Goal: Transaction & Acquisition: Purchase product/service

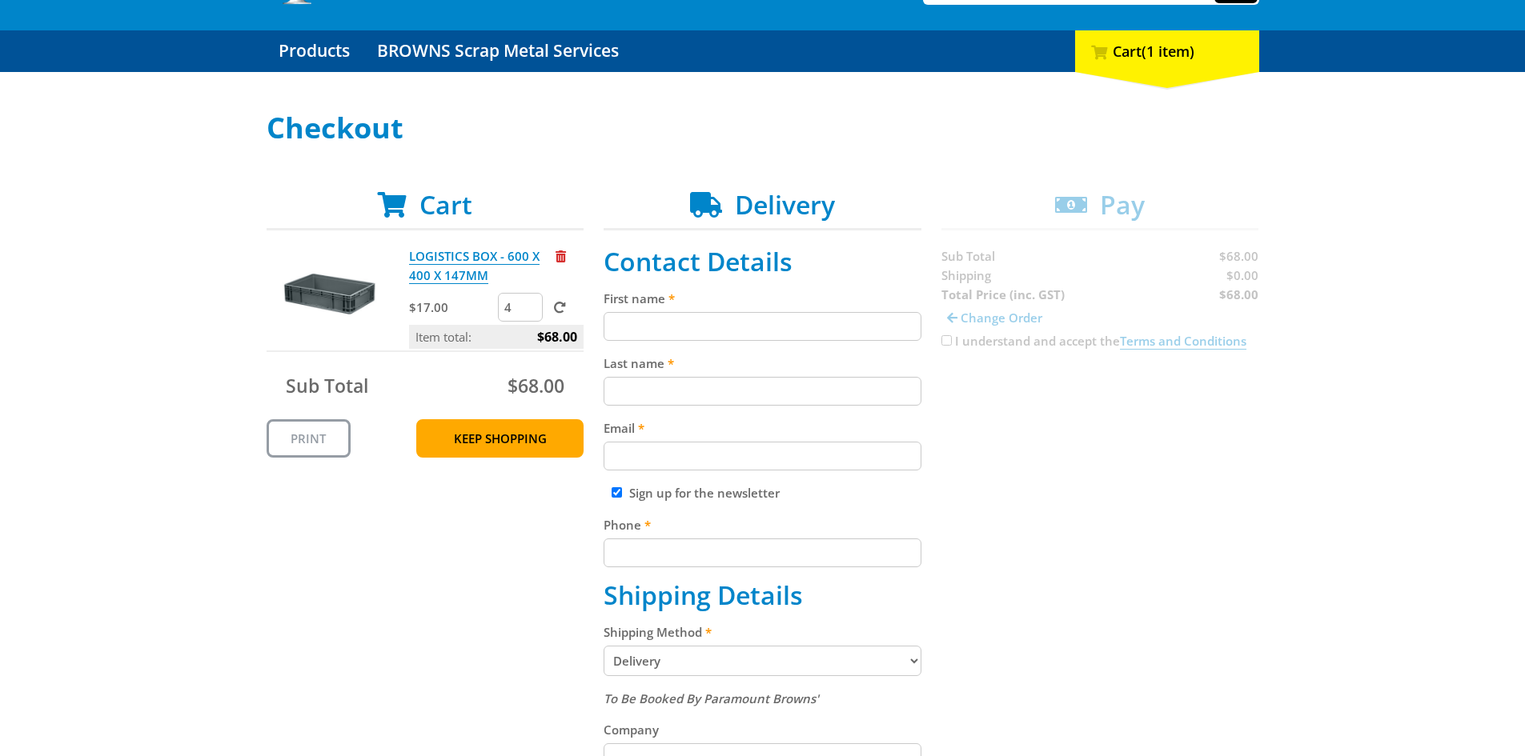
scroll to position [160, 0]
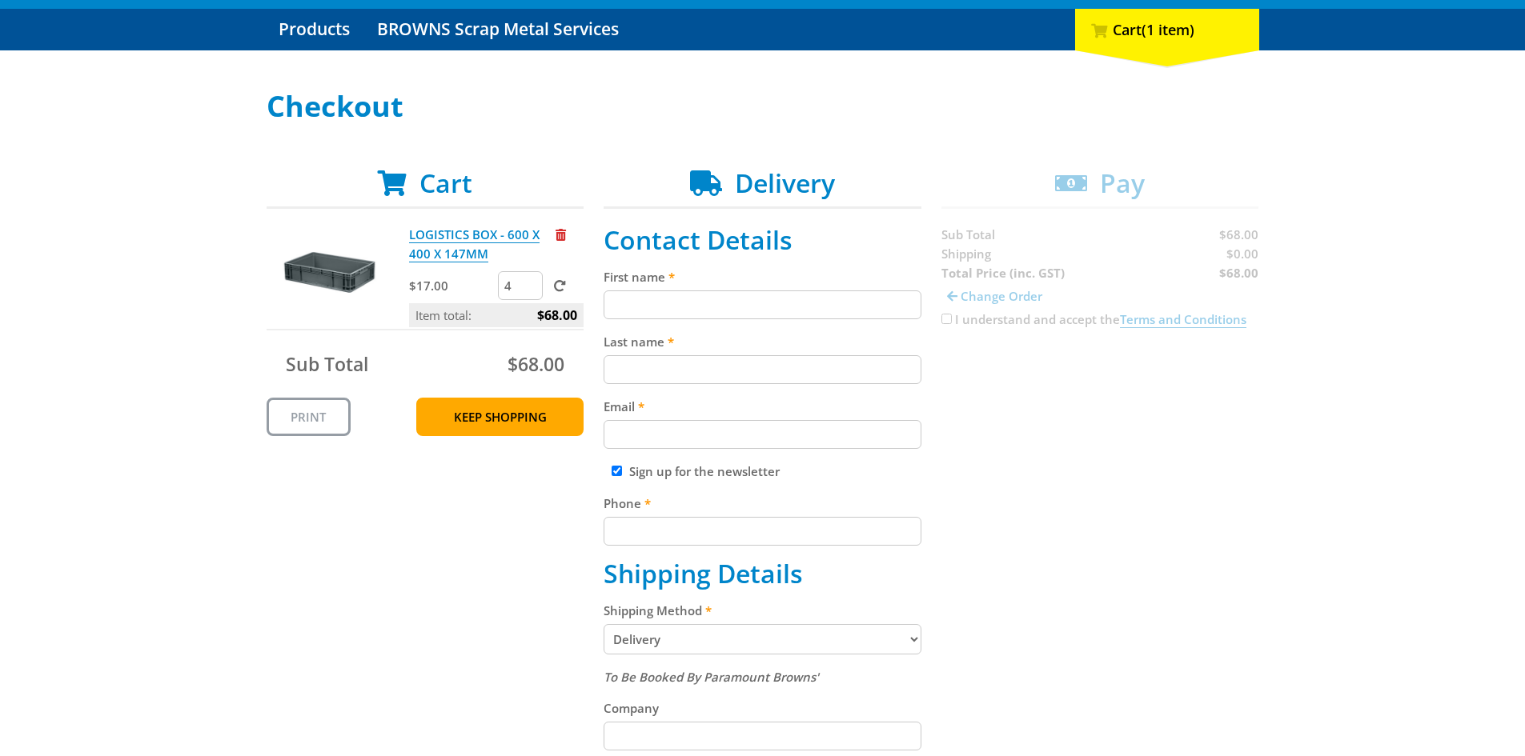
click at [677, 304] on input "First name" at bounding box center [762, 305] width 318 height 29
type input "Chelsea"
type input "[PERSON_NAME]"
type input "[EMAIL_ADDRESS][DOMAIN_NAME]"
type input "0732067011"
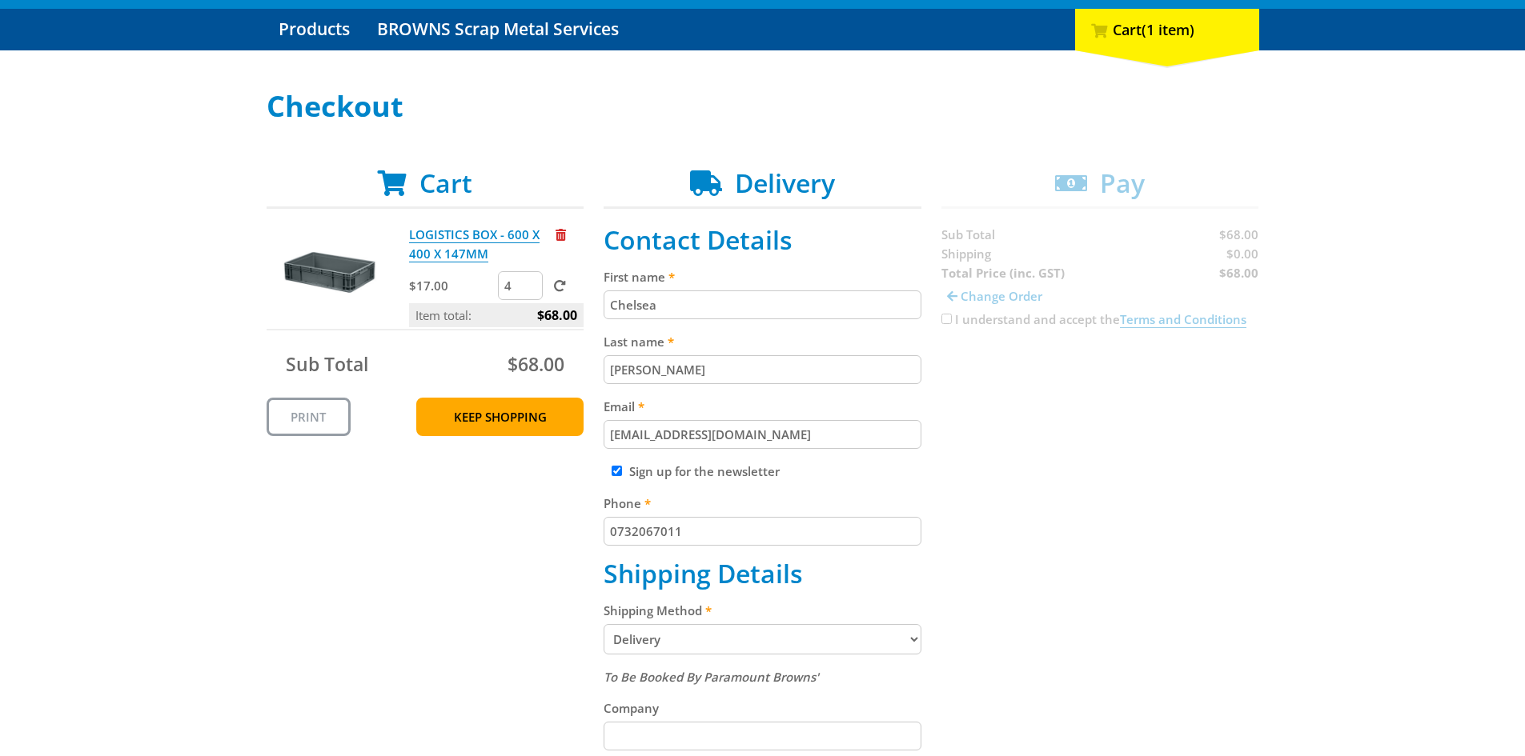
type input "REDLAND BAY GOLF CLUB INC"
type input "[STREET_ADDRESS]"
type input "[GEOGRAPHIC_DATA]"
type input "4165"
select select "QLD"
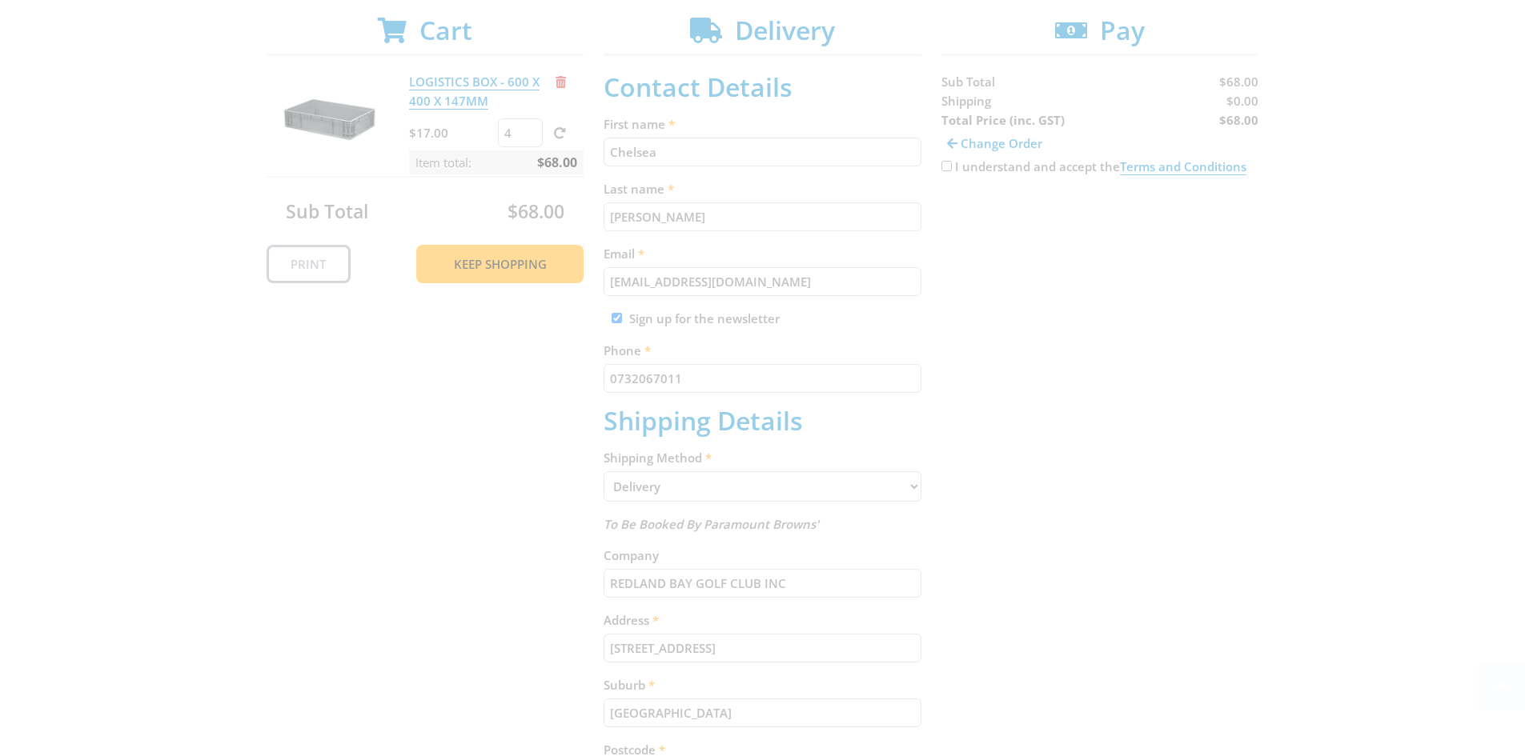
scroll to position [320, 0]
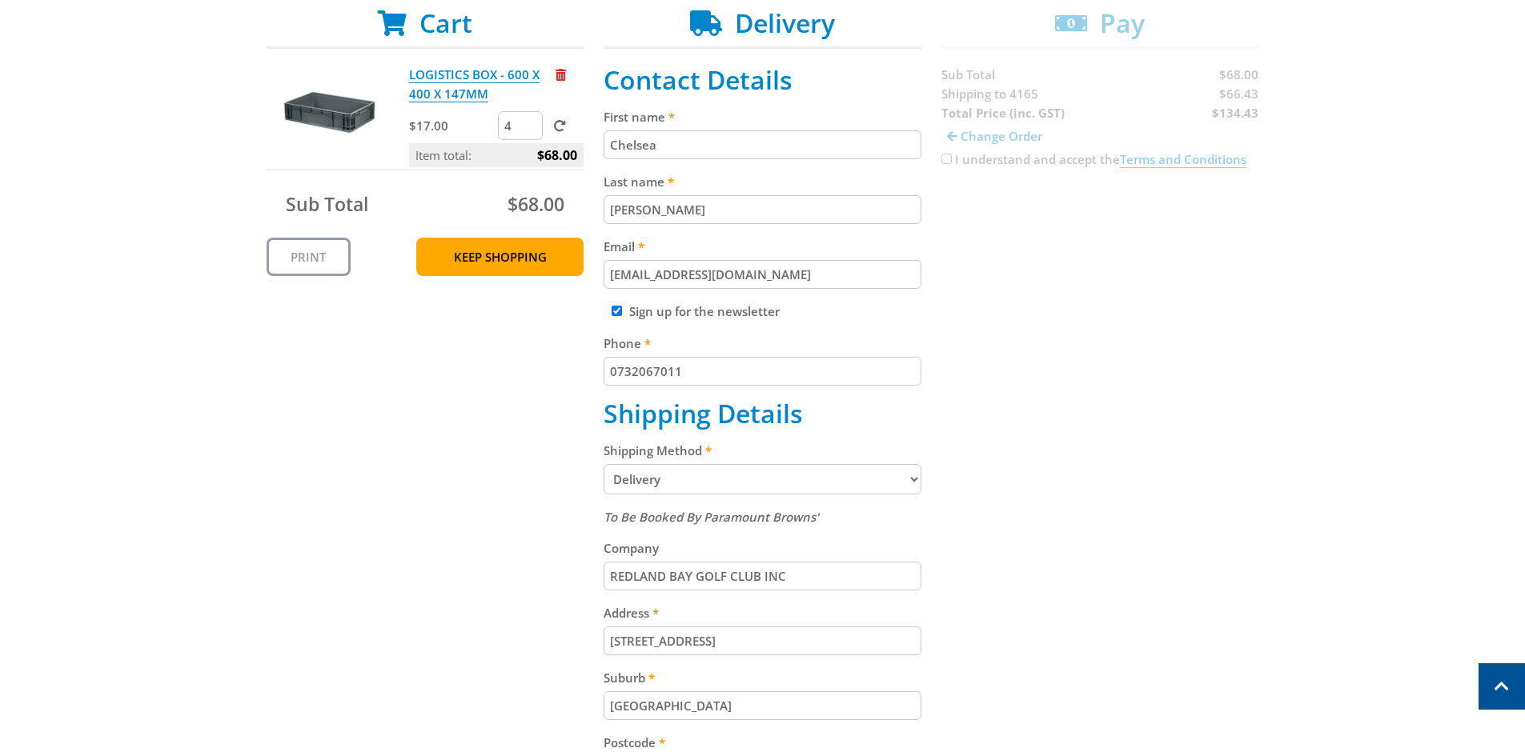
click at [700, 478] on select "Pickup from Gepps Cross Delivery" at bounding box center [762, 479] width 318 height 30
click at [603, 464] on select "Pickup from Gepps Cross Delivery" at bounding box center [762, 479] width 318 height 30
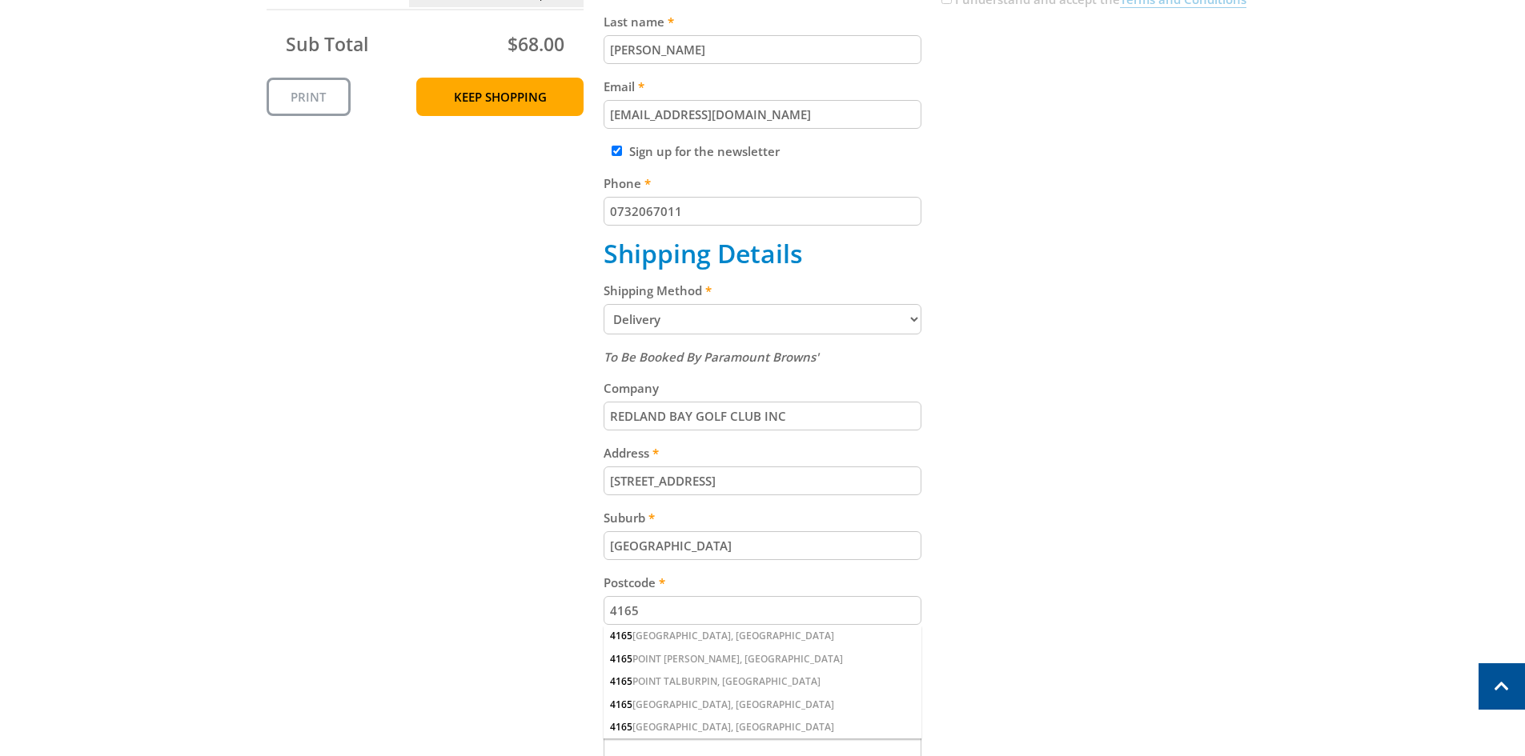
scroll to position [640, 0]
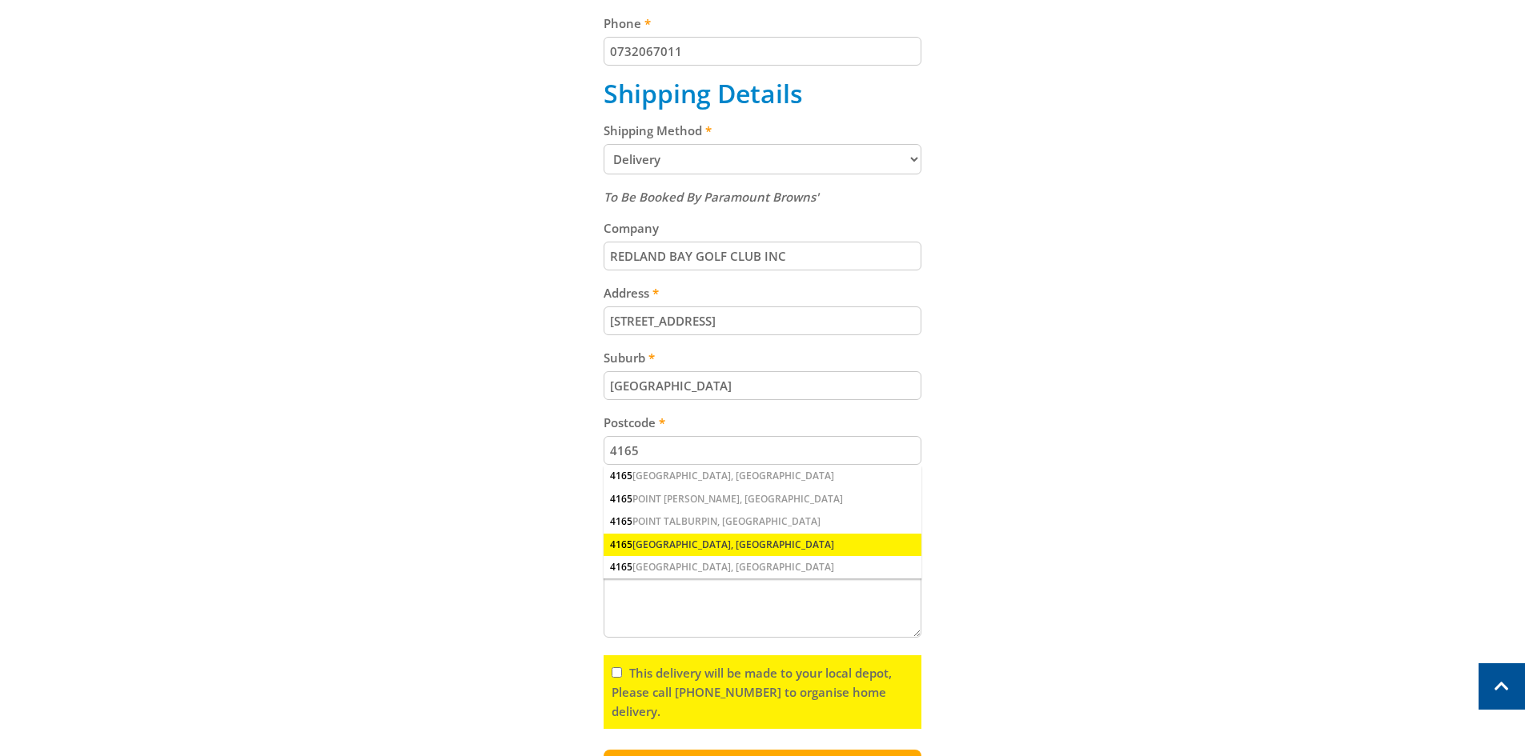
click at [696, 550] on div "[STREET_ADDRESS]" at bounding box center [762, 545] width 318 height 22
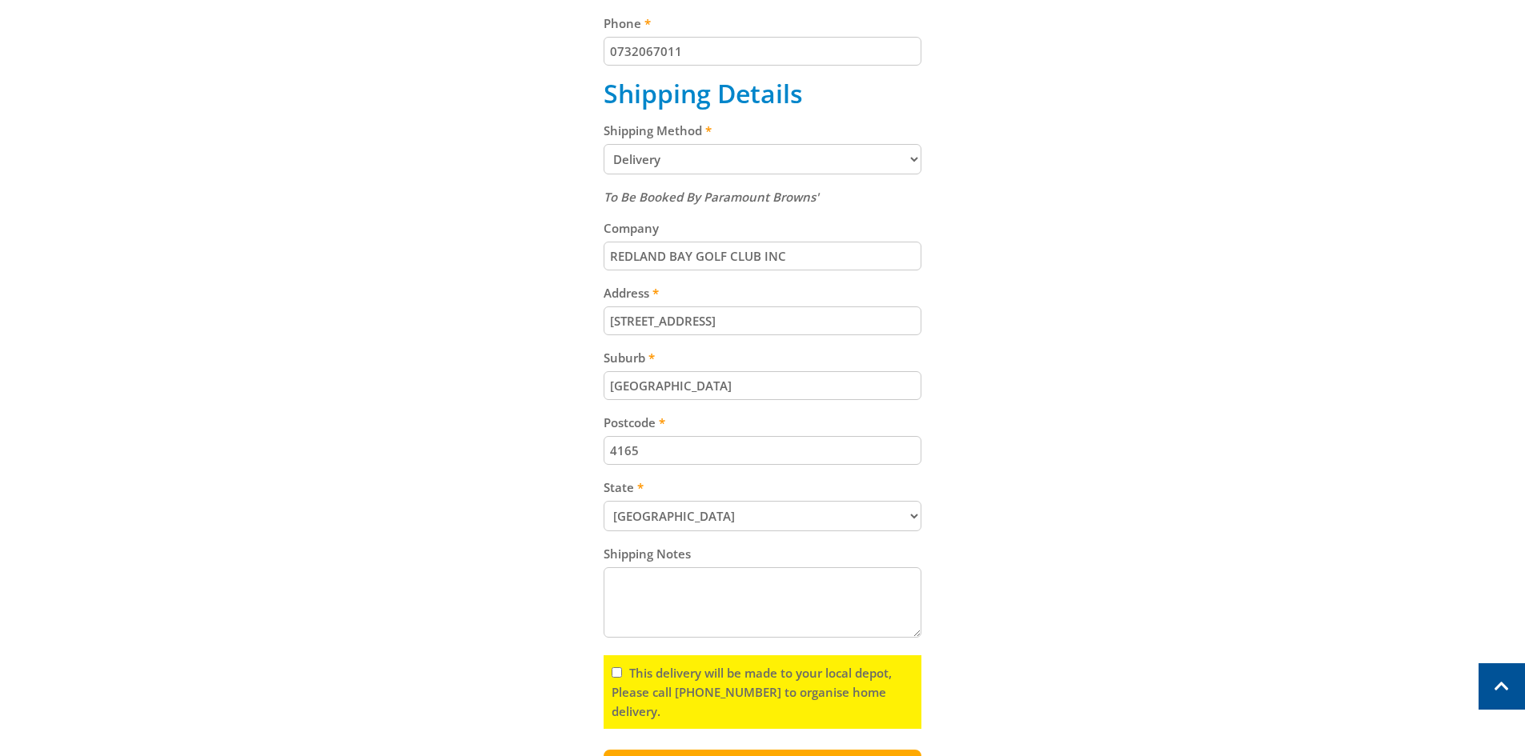
scroll to position [800, 0]
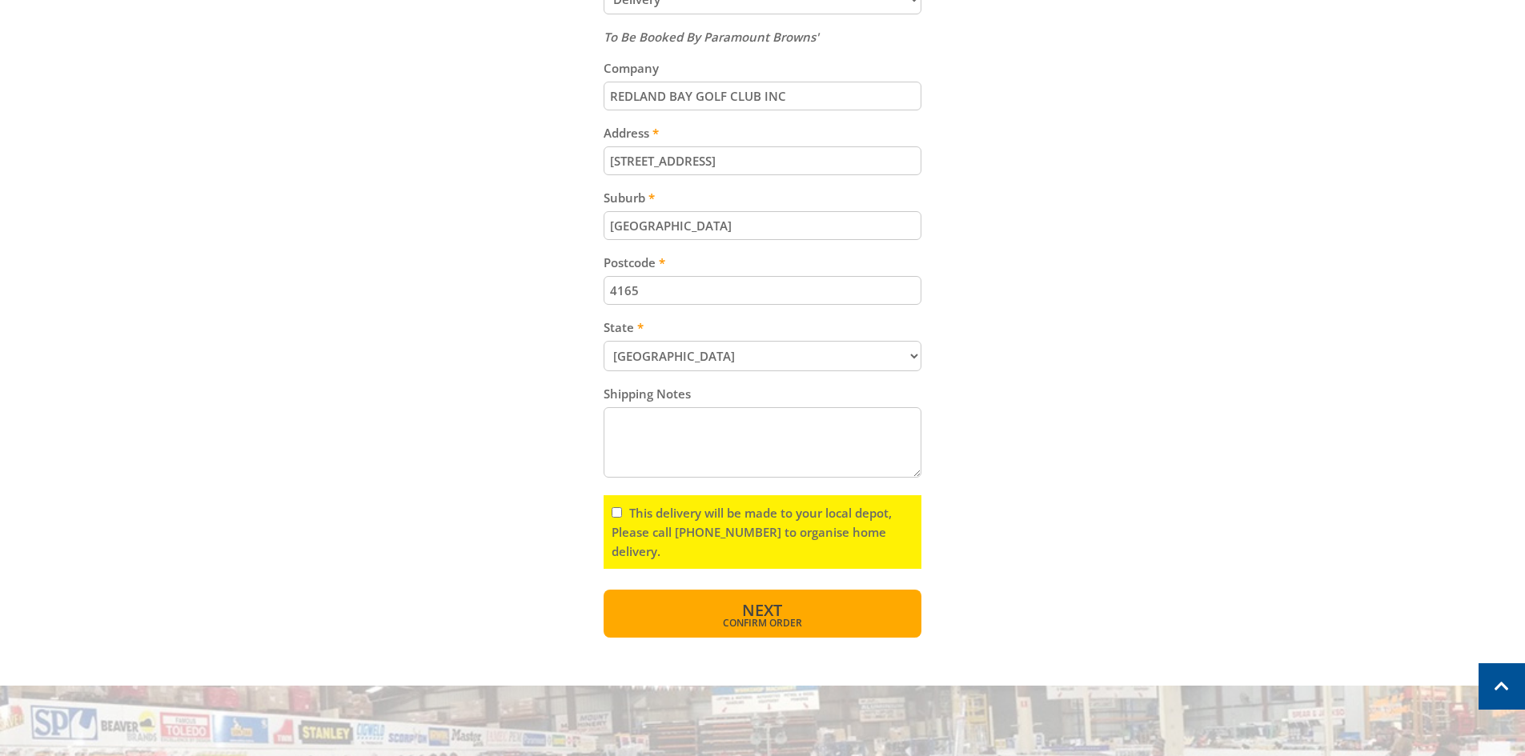
click at [745, 612] on span "Next" at bounding box center [762, 610] width 40 height 22
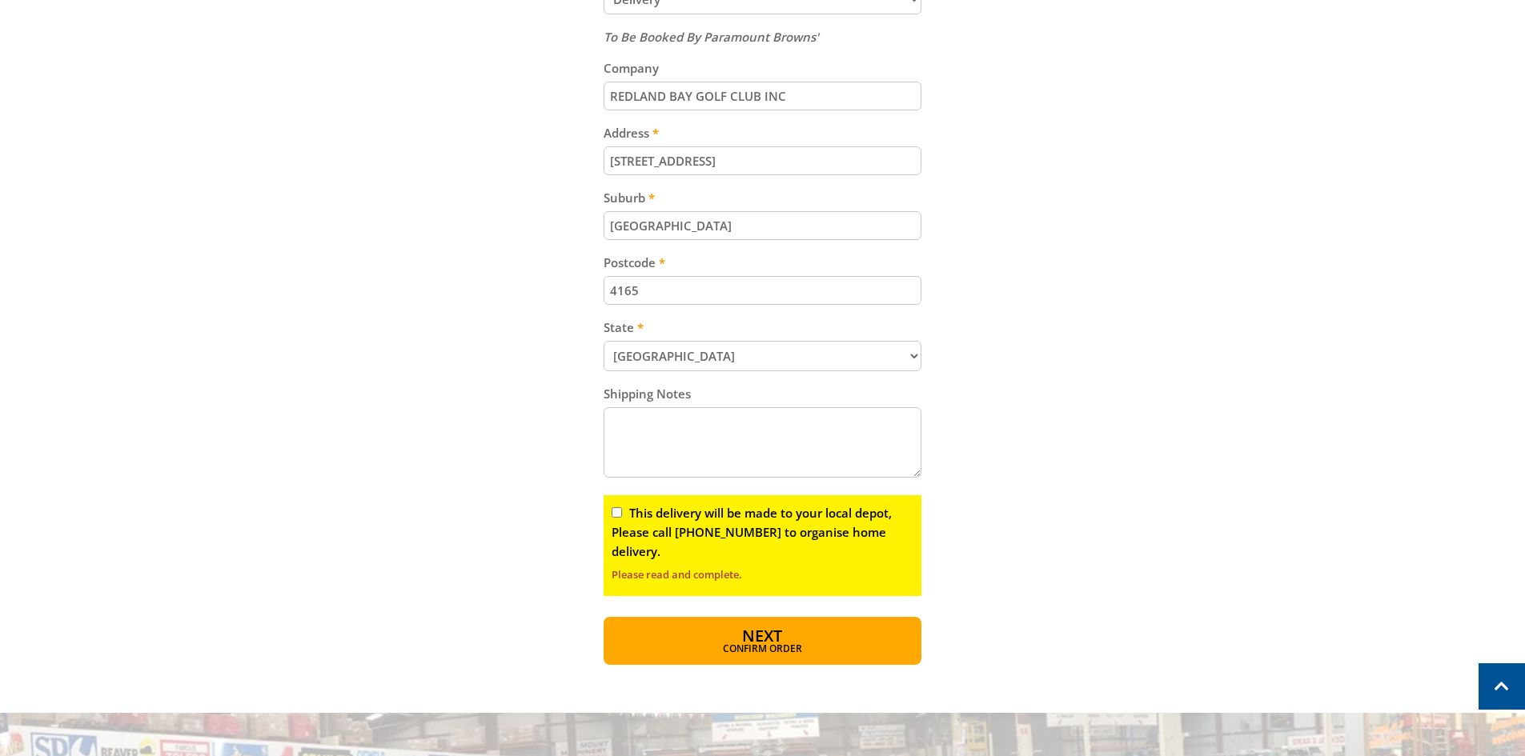
click at [614, 512] on input "This delivery will be made to your local depot, Please call [PHONE_NUMBER] to o…" at bounding box center [617, 512] width 10 height 10
checkbox input "true"
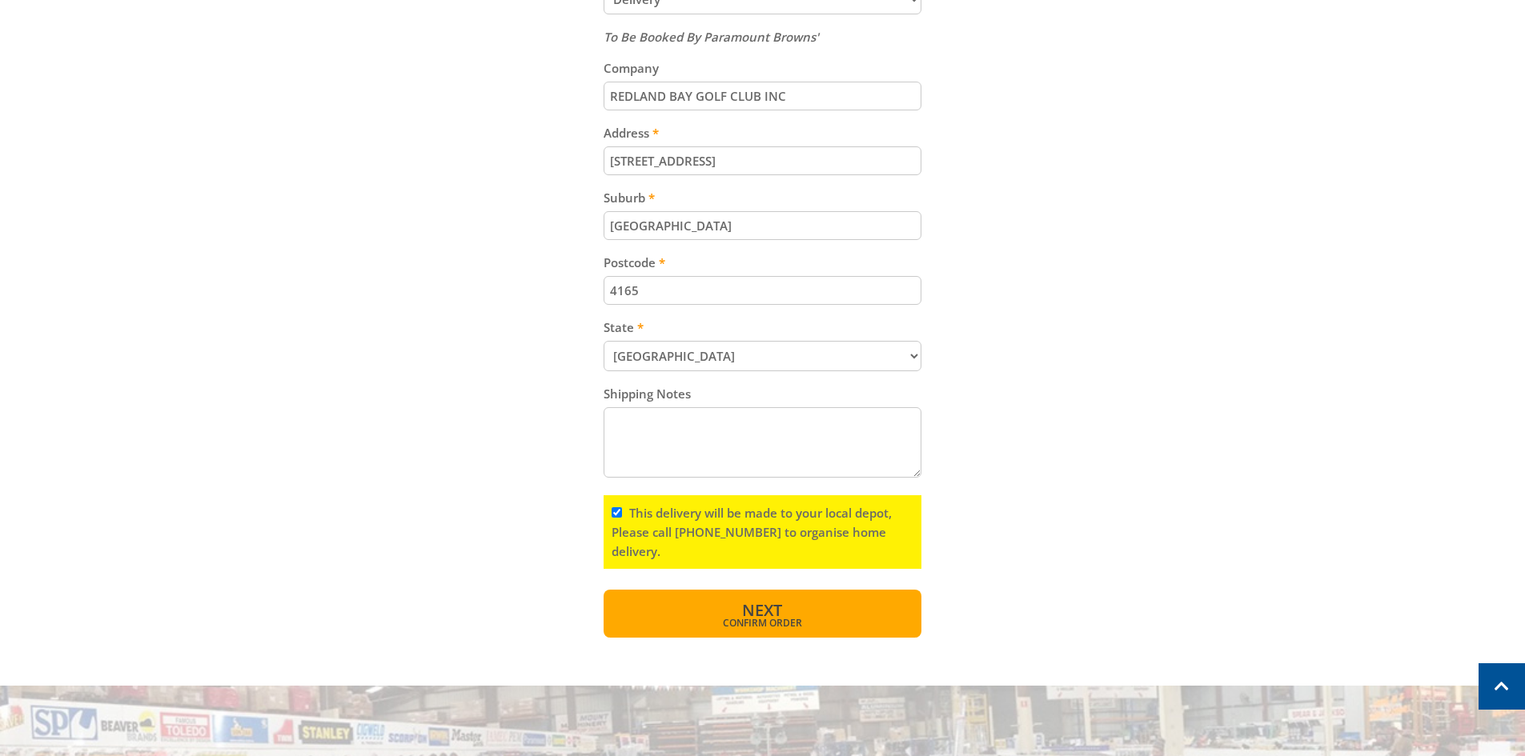
click at [744, 619] on span "Confirm order" at bounding box center [762, 624] width 249 height 10
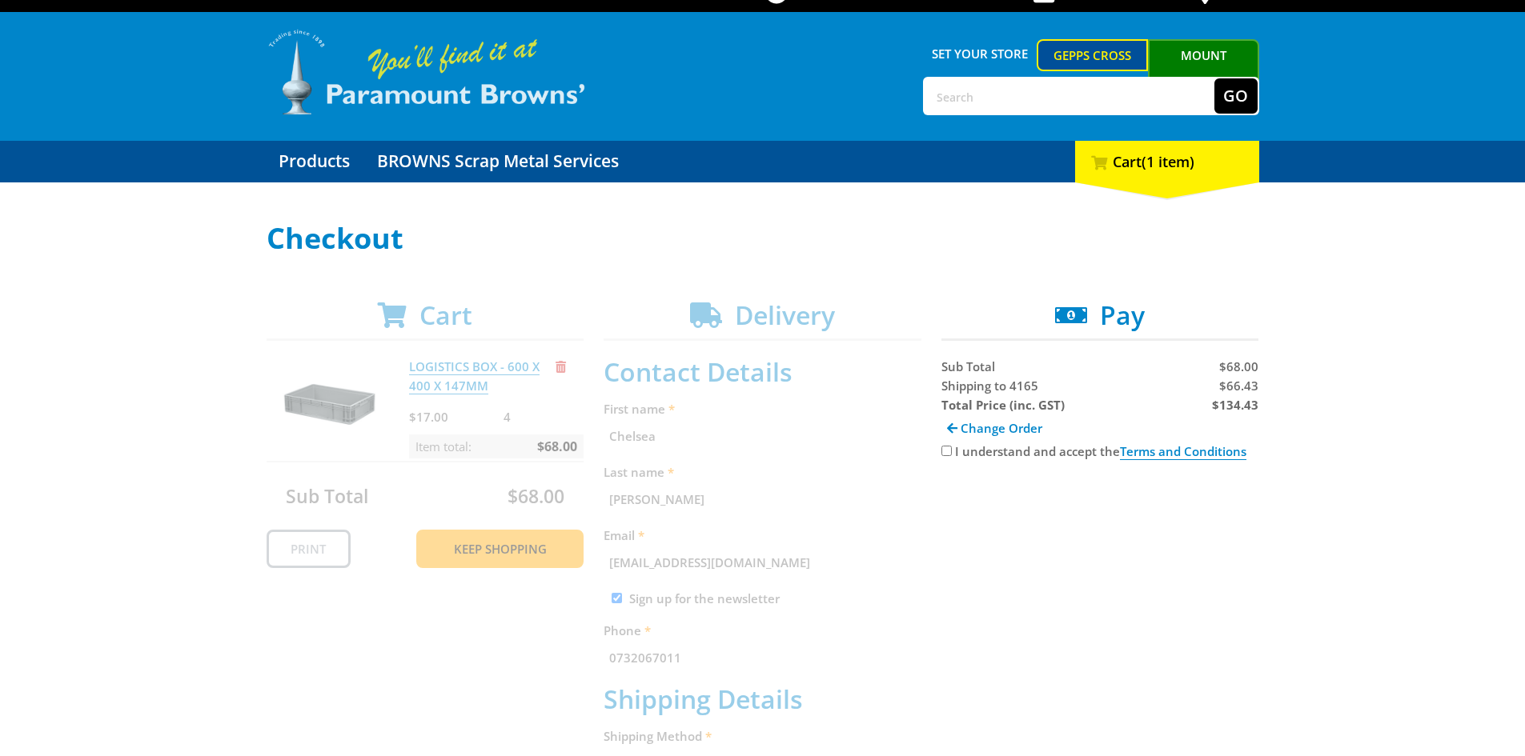
scroll to position [0, 0]
